Goal: Task Accomplishment & Management: Complete application form

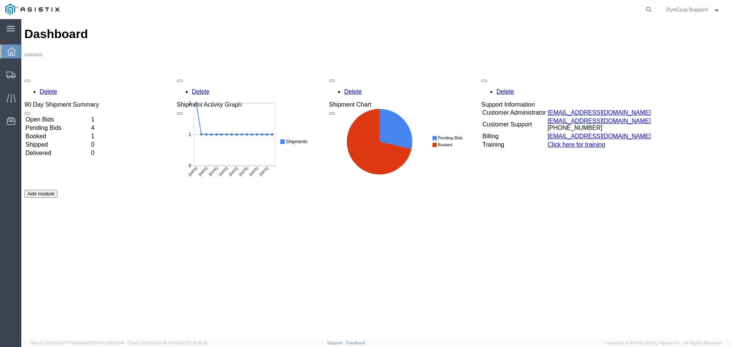
click at [49, 116] on td "Open Bids" at bounding box center [57, 120] width 65 height 8
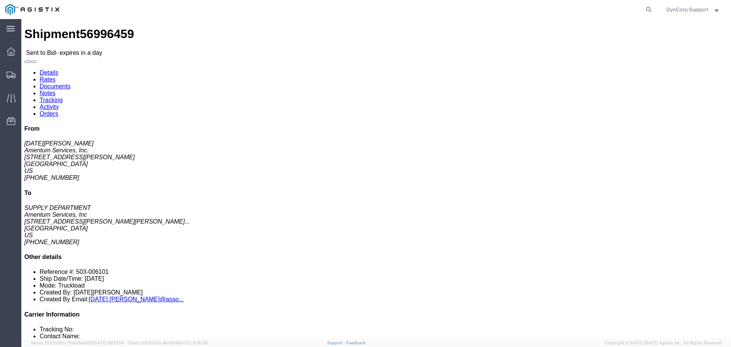
click button "button"
click icon "button"
click link "Notes"
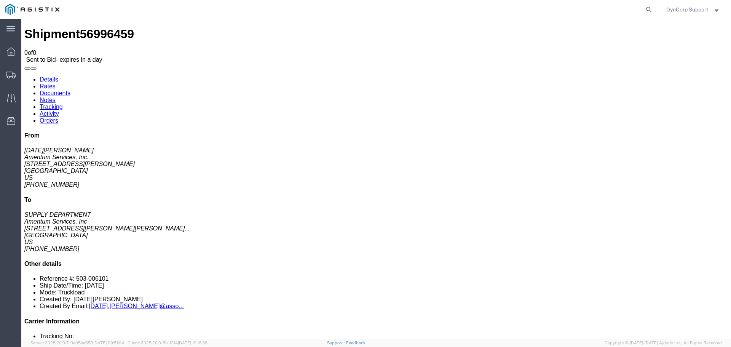
click at [70, 90] on link "Documents" at bounding box center [55, 93] width 31 height 6
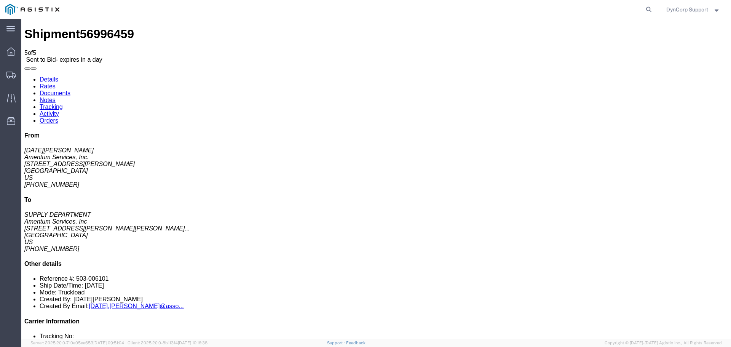
click at [45, 76] on link "Details" at bounding box center [49, 79] width 19 height 6
click button "button"
drag, startPoint x: 145, startPoint y: 96, endPoint x: 190, endPoint y: 96, distance: 44.2
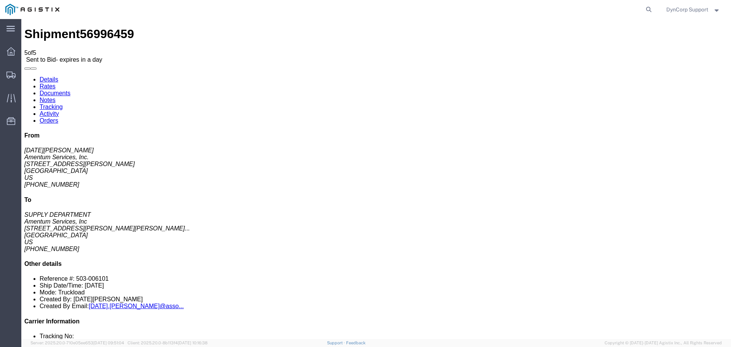
click div "Ship To Amentum Services, Inc (SUPPLY DEPARTMENT) [STREET_ADDRESS][PERSON_NAME]…"
copy address "[GEOGRAPHIC_DATA]"
click div "Ship From Amentum Services, Inc. ([DATE][PERSON_NAME]) [STREET_ADDRESS][PERSON_…"
click button "button"
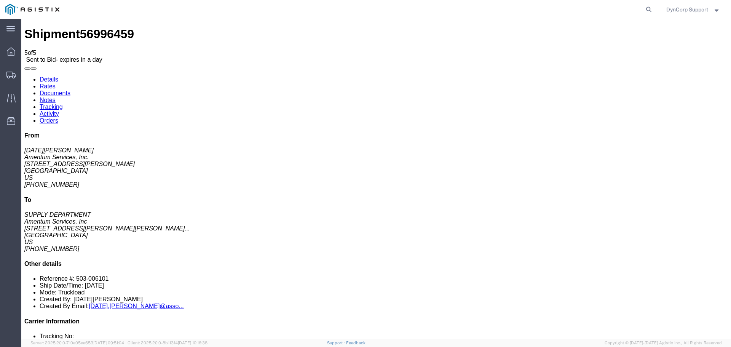
click button "button"
click icon "button"
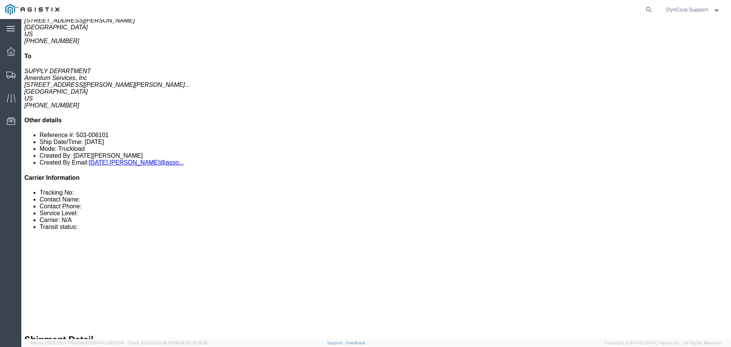
scroll to position [152, 0]
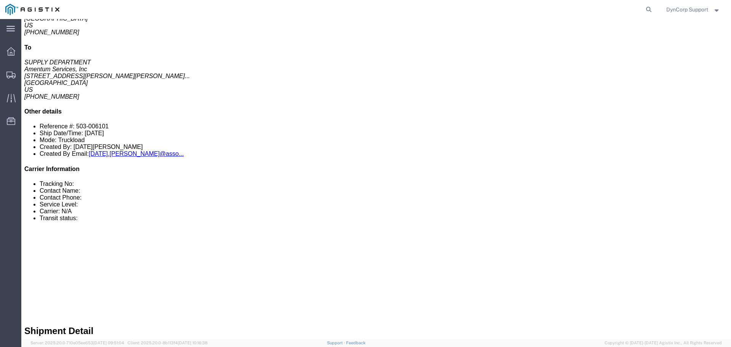
click link
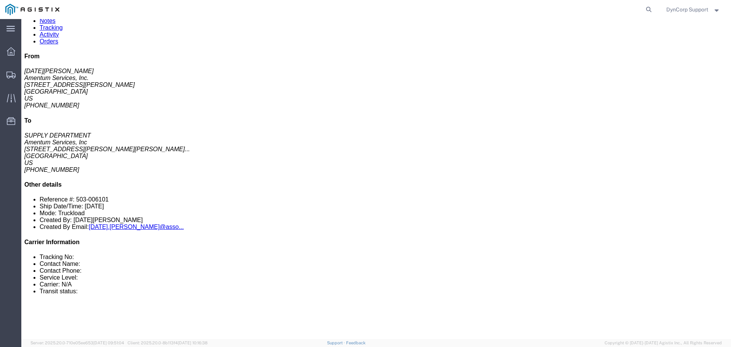
scroll to position [0, 0]
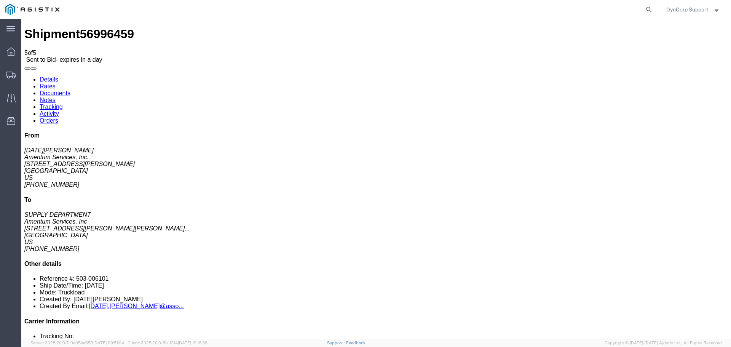
click span "56996459"
copy span "56996459"
click h4 "Routing & Vehicle Information"
click div "Ship From Amentum Services, Inc. ([DATE][PERSON_NAME]) [STREET_ADDRESS][PERSON_…"
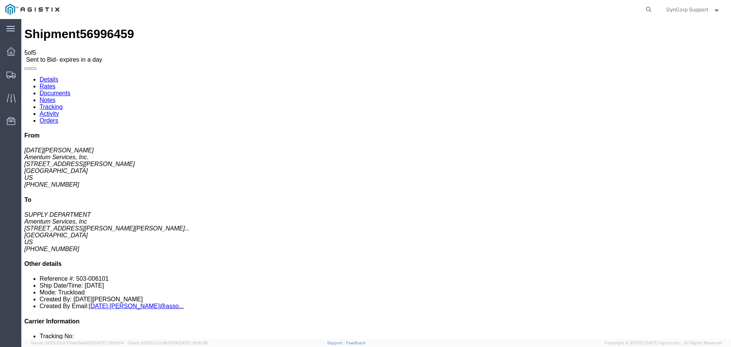
click div "Ship From Amentum Services, Inc. ([DATE][PERSON_NAME]) [STREET_ADDRESS][PERSON_…"
click link "Enter / Modify Bid"
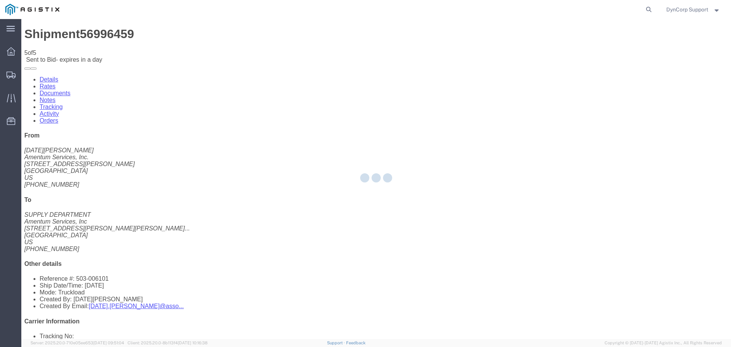
select select "3603"
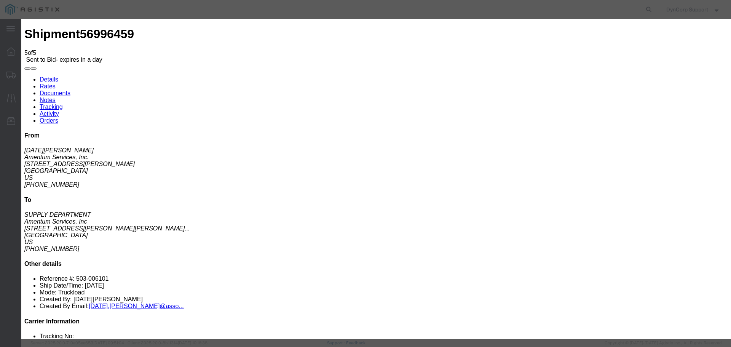
click input "text"
drag, startPoint x: 258, startPoint y: 87, endPoint x: 421, endPoint y: 82, distance: 163.7
click input "text"
paste input "56996459"
type input "56996459"
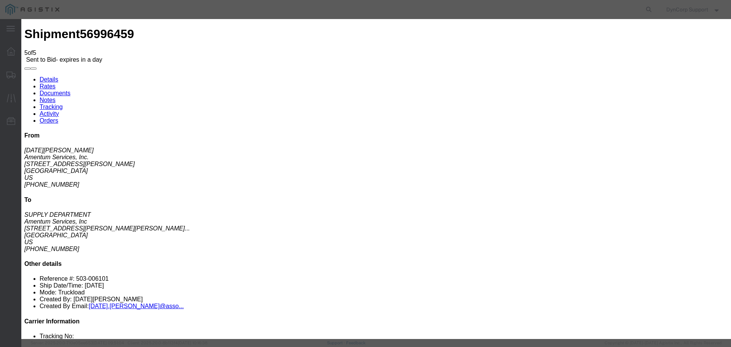
click select "Select LTL 5+ Day LTL Economy 3 - 5 Day Less than Truckload TL Standard 3 - 5 D…"
select select "29547"
click select "Select LTL 5+ Day LTL Economy 3 - 5 Day Less than Truckload TL Standard 3 - 5 D…"
click input "text"
paste input "56996459"
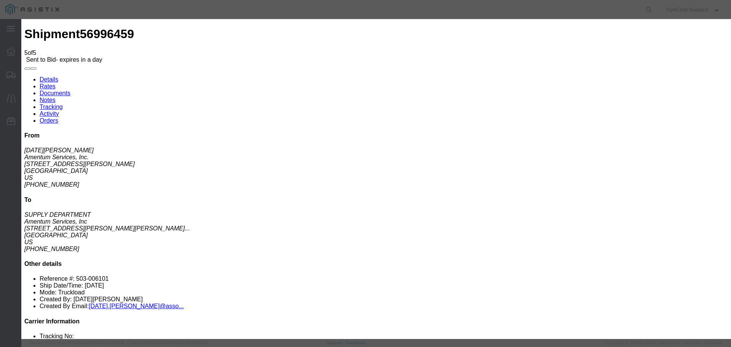
type input "56996459"
click select "Select Air Less than Truckload Multi-Leg Ocean Freight Rail Small Parcel Truckl…"
select select "TL"
click select "Select Air Less than Truckload Multi-Leg Ocean Freight Rail Small Parcel Truckl…"
click input "number"
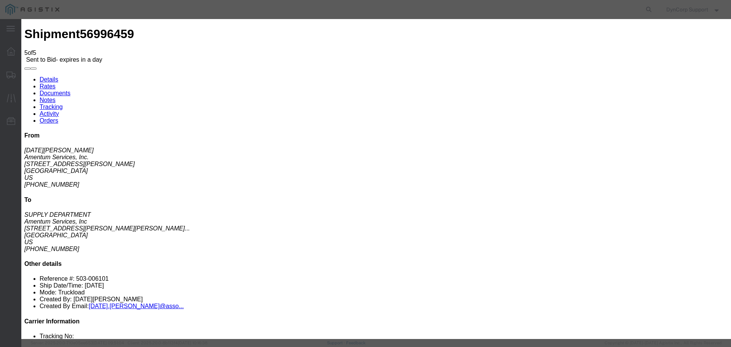
type input "1700"
click button "Submit"
